Goal: Task Accomplishment & Management: Manage account settings

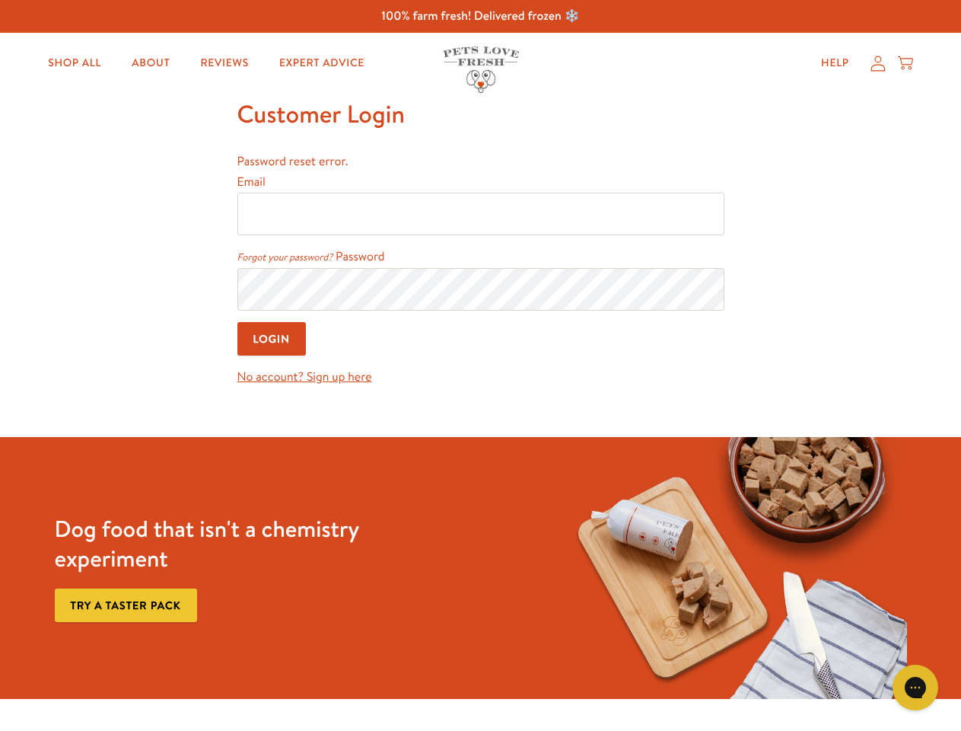
click at [480, 365] on p "No account? Sign up here" at bounding box center [480, 373] width 487 height 28
click at [285, 257] on link "Forgot your password?" at bounding box center [285, 257] width 96 height 14
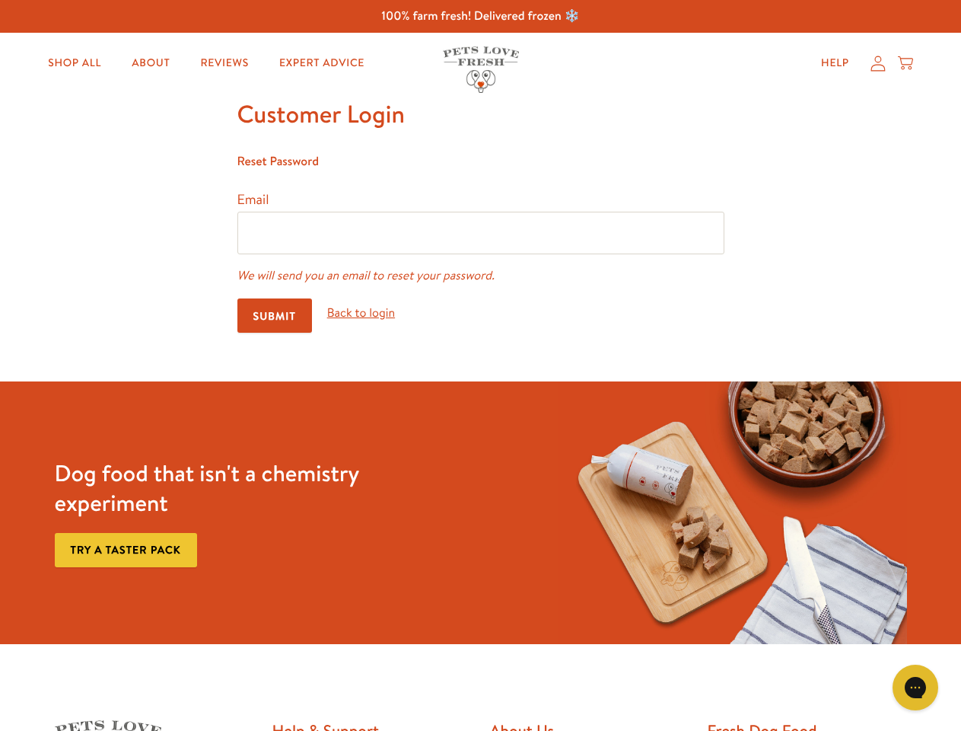
click at [916, 687] on icon "Gorgias live chat" at bounding box center [915, 687] width 14 height 14
